Goal: Find specific page/section: Find specific page/section

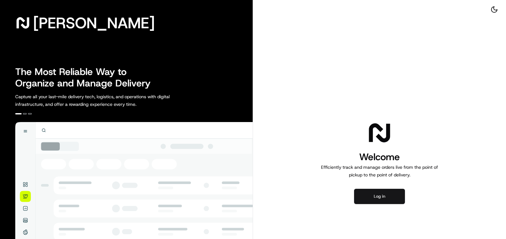
click at [391, 195] on button "Log in" at bounding box center [379, 196] width 51 height 15
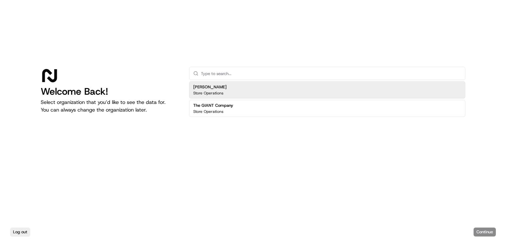
click at [243, 72] on input "text" at bounding box center [331, 73] width 260 height 13
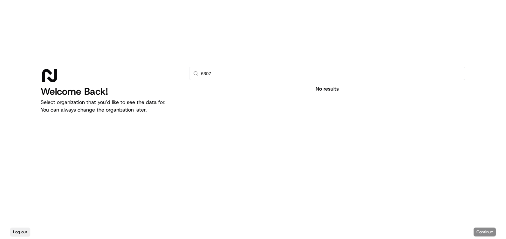
click at [481, 231] on div "Log out Continue" at bounding box center [253, 232] width 506 height 14
click at [484, 229] on div "Log out Continue" at bounding box center [253, 232] width 506 height 14
click at [195, 72] on icon at bounding box center [195, 73] width 5 height 5
click at [228, 74] on input "6307" at bounding box center [331, 73] width 260 height 13
type input "6"
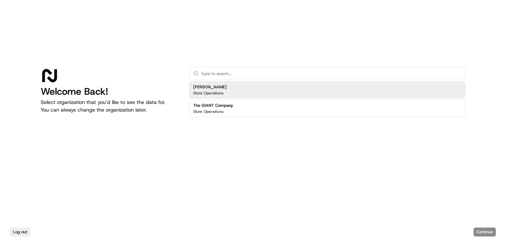
click at [209, 91] on p "Store Operations" at bounding box center [208, 93] width 30 height 5
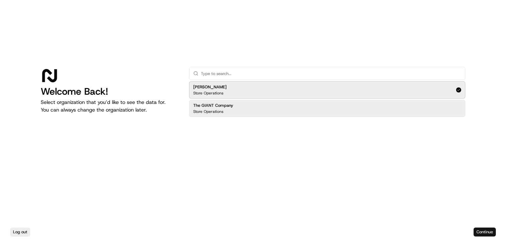
click at [487, 233] on button "Continue" at bounding box center [484, 232] width 22 height 9
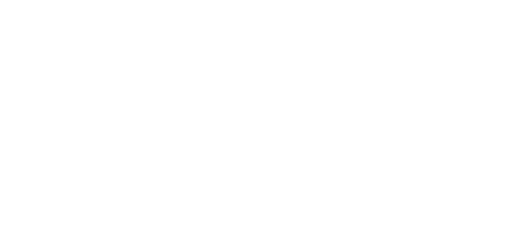
click at [215, 44] on div at bounding box center [253, 119] width 506 height 239
